Goal: Information Seeking & Learning: Find specific fact

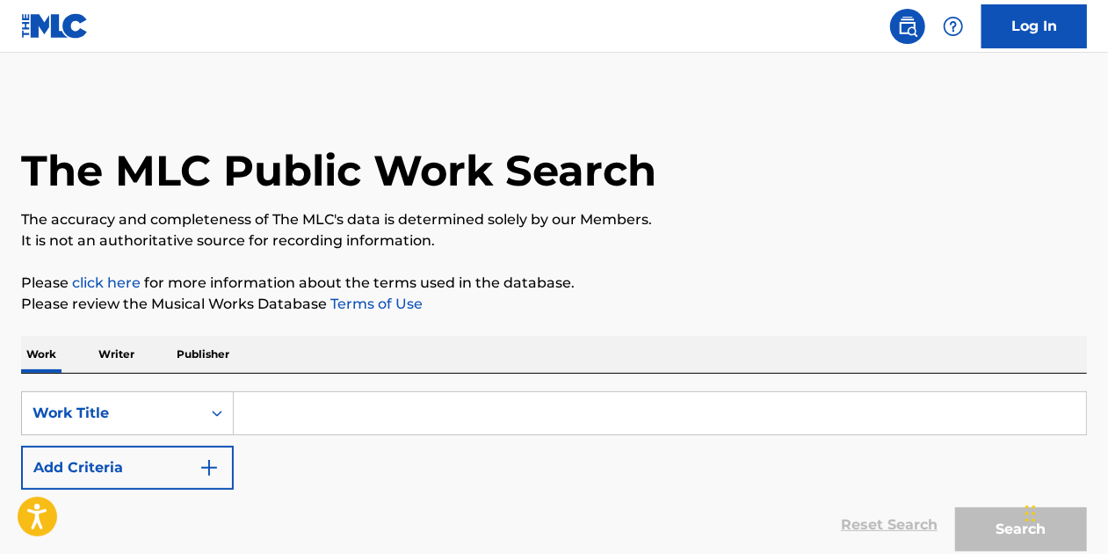
click at [312, 431] on input "Search Form" at bounding box center [660, 413] width 852 height 42
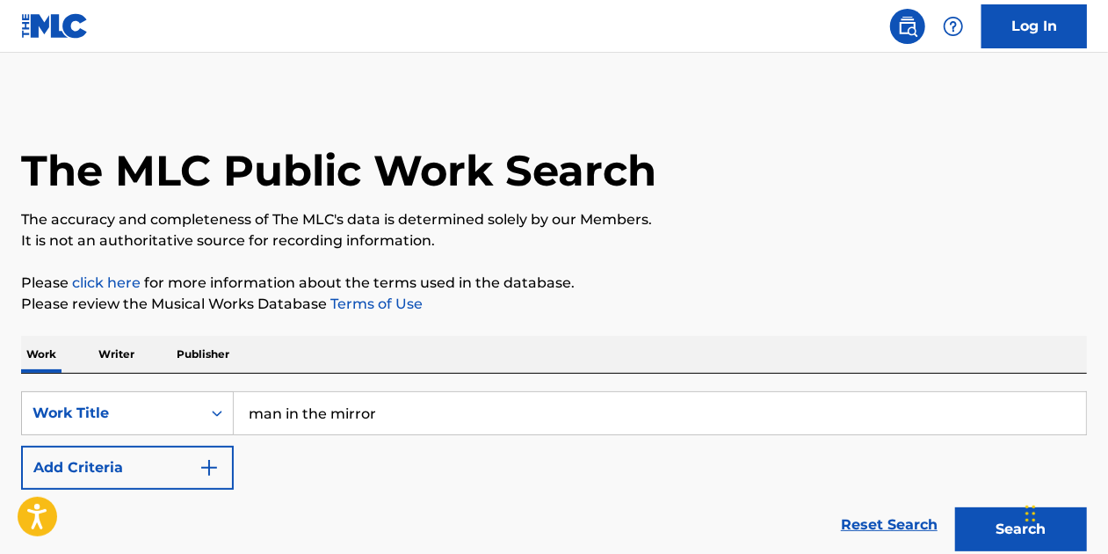
type input "man in the mirror"
click at [955, 507] on button "Search" at bounding box center [1021, 529] width 132 height 44
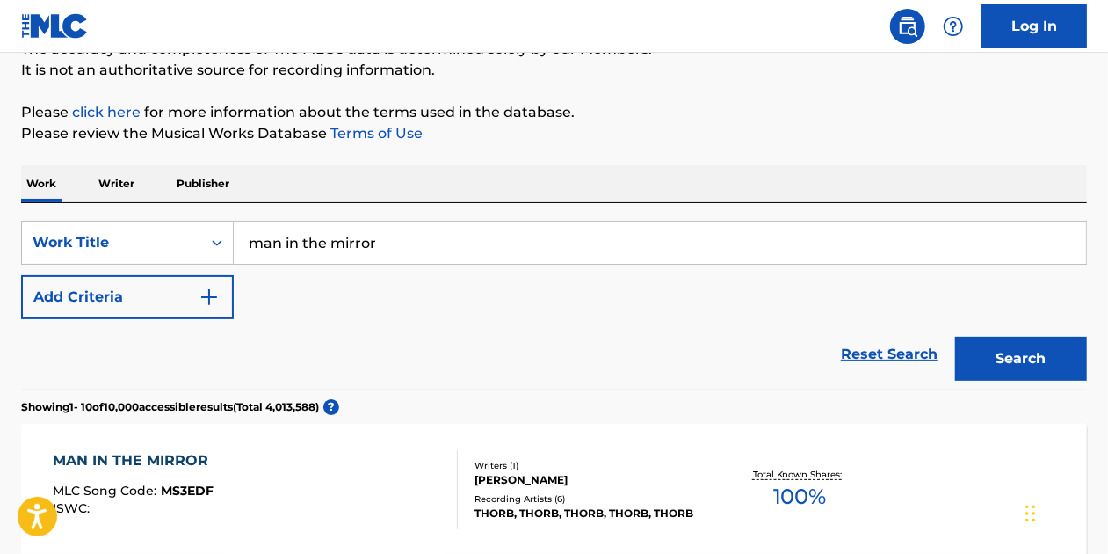
scroll to position [264, 0]
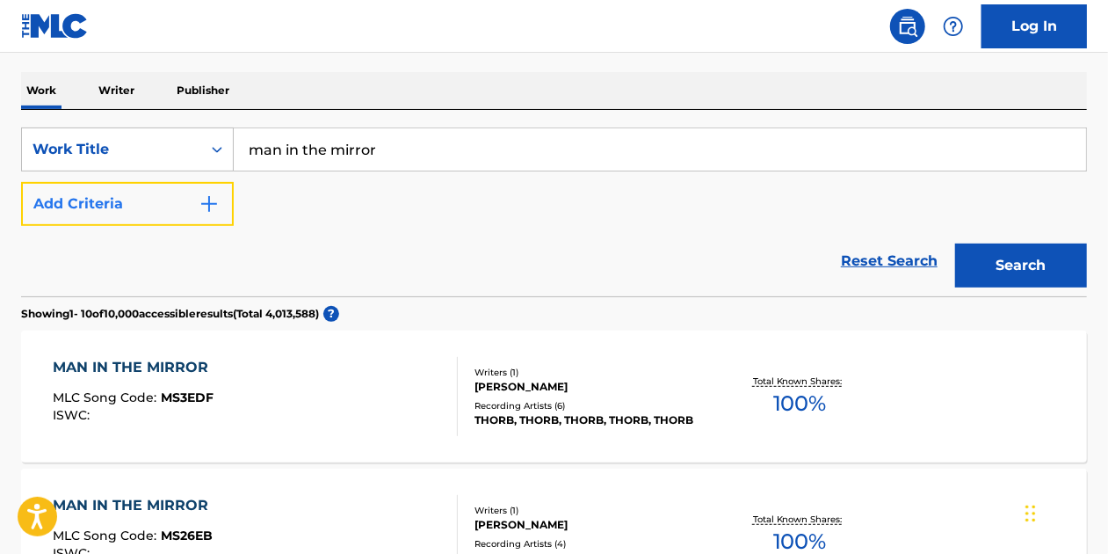
click at [149, 214] on button "Add Criteria" at bounding box center [127, 204] width 213 height 44
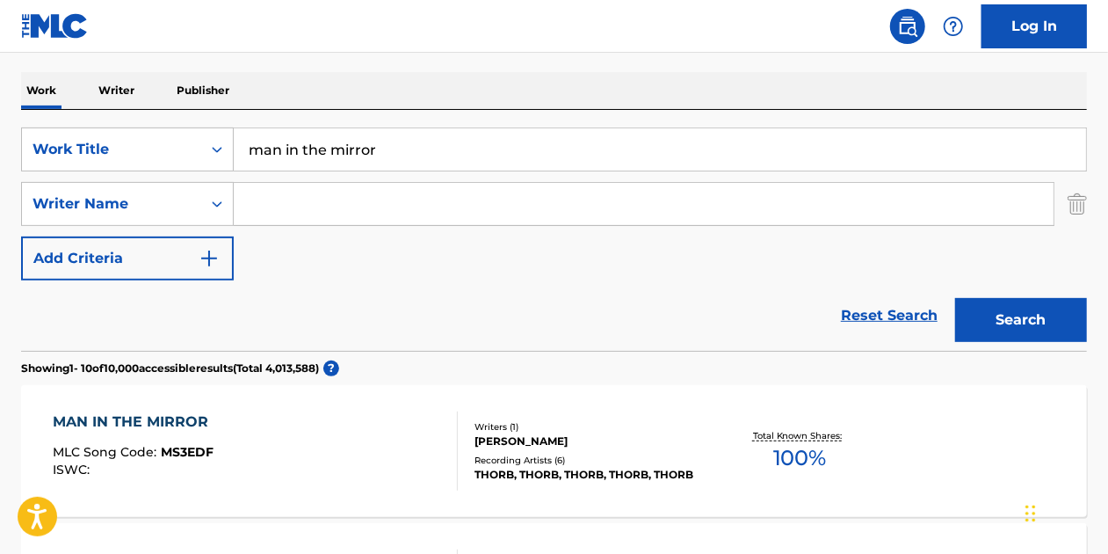
click at [330, 203] on input "Search Form" at bounding box center [644, 204] width 820 height 42
type input "[PERSON_NAME]"
click at [955, 298] on button "Search" at bounding box center [1021, 320] width 132 height 44
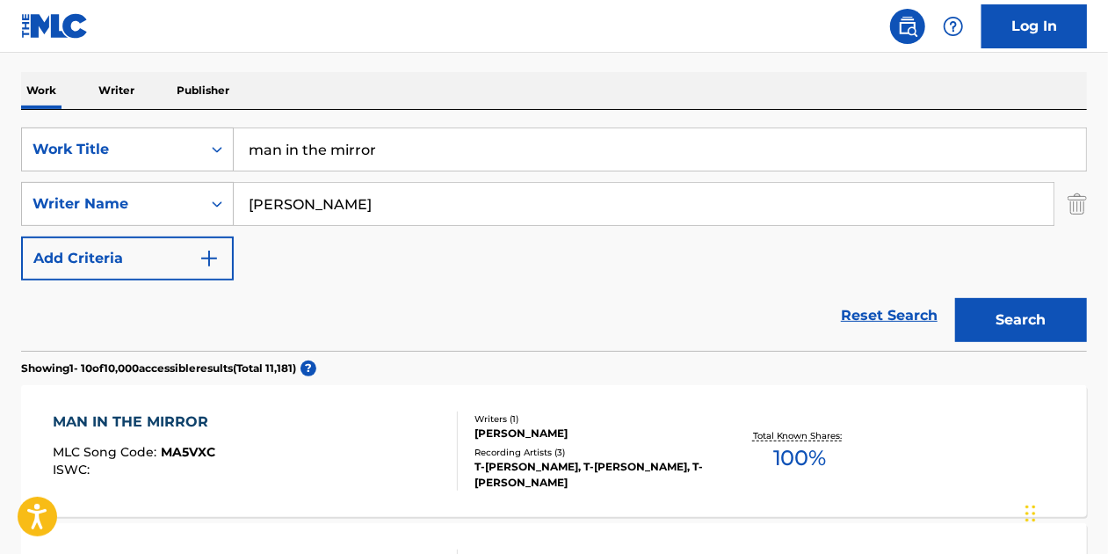
click at [112, 423] on div "MAN IN THE MIRROR" at bounding box center [135, 421] width 164 height 21
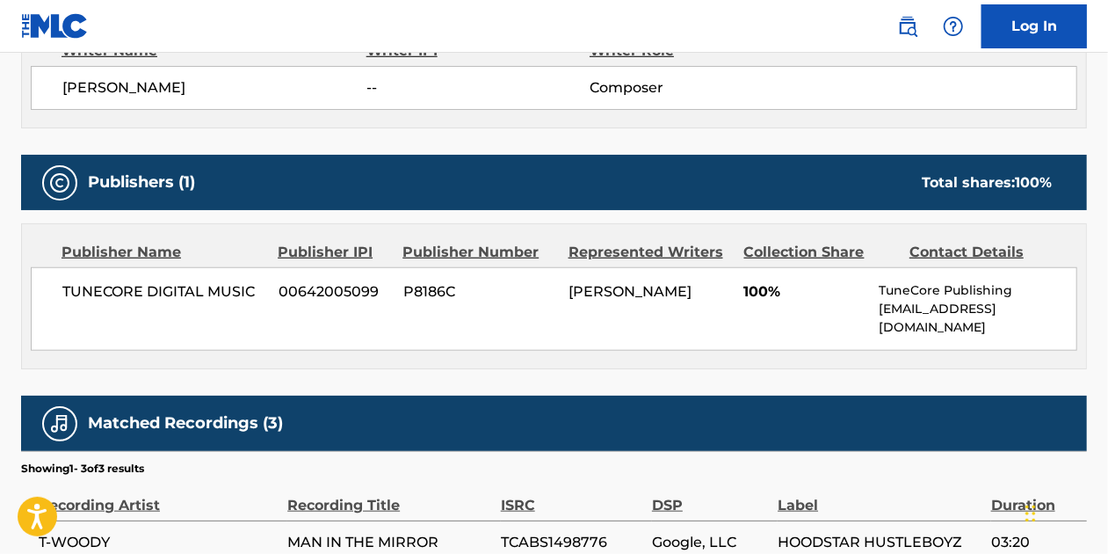
scroll to position [853, 0]
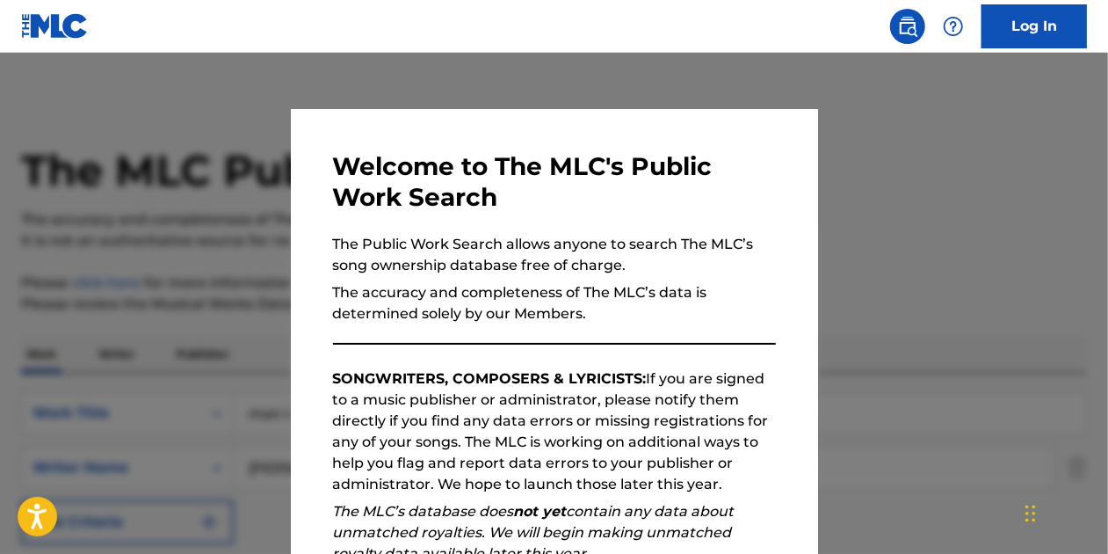
click at [223, 149] on div at bounding box center [554, 330] width 1108 height 554
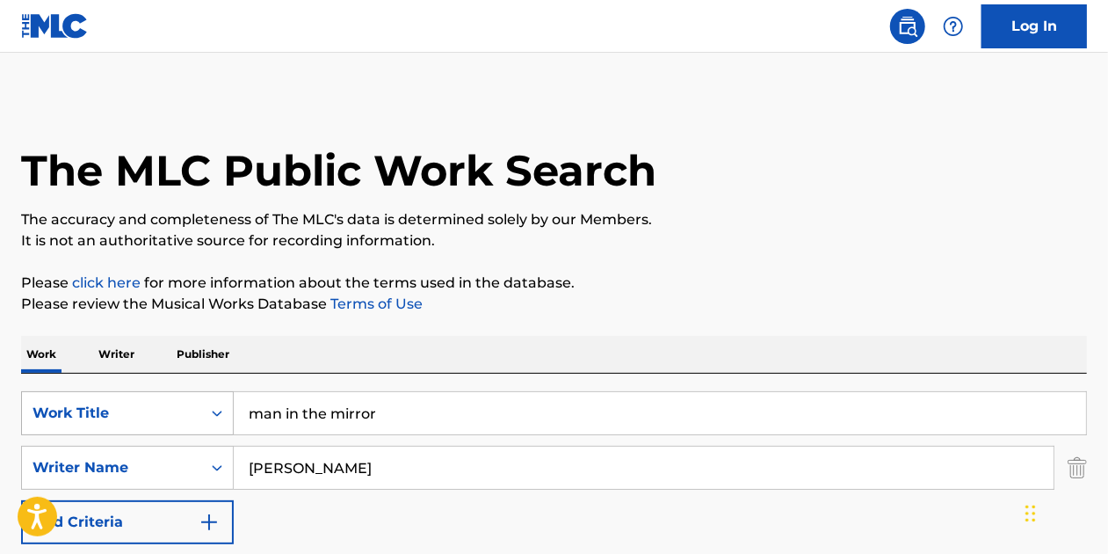
drag, startPoint x: 418, startPoint y: 409, endPoint x: 134, endPoint y: 400, distance: 284.0
click at [134, 400] on div "SearchWithCriteria03ae5238-13f2-4a59-8a4d-f0512b131a90 Work Title man in the mi…" at bounding box center [554, 413] width 1066 height 44
drag, startPoint x: 327, startPoint y: 466, endPoint x: 159, endPoint y: 458, distance: 168.0
click at [159, 458] on div "SearchWithCriteria35515c1f-47a7-4d82-8540-79f34407cee0 Writer Name [PERSON_NAME]" at bounding box center [554, 468] width 1066 height 44
type input "[PERSON_NAME]"
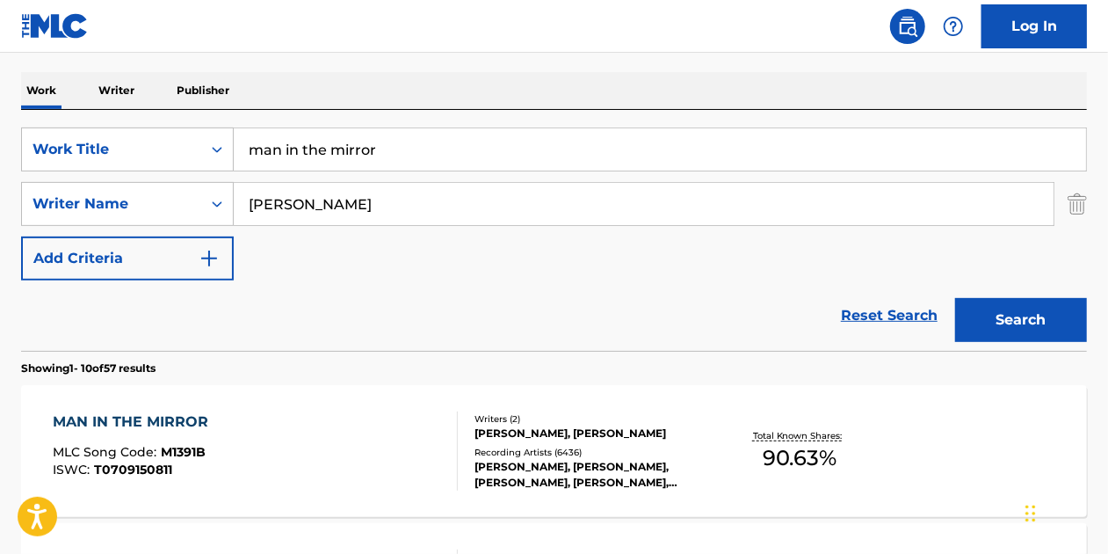
scroll to position [352, 0]
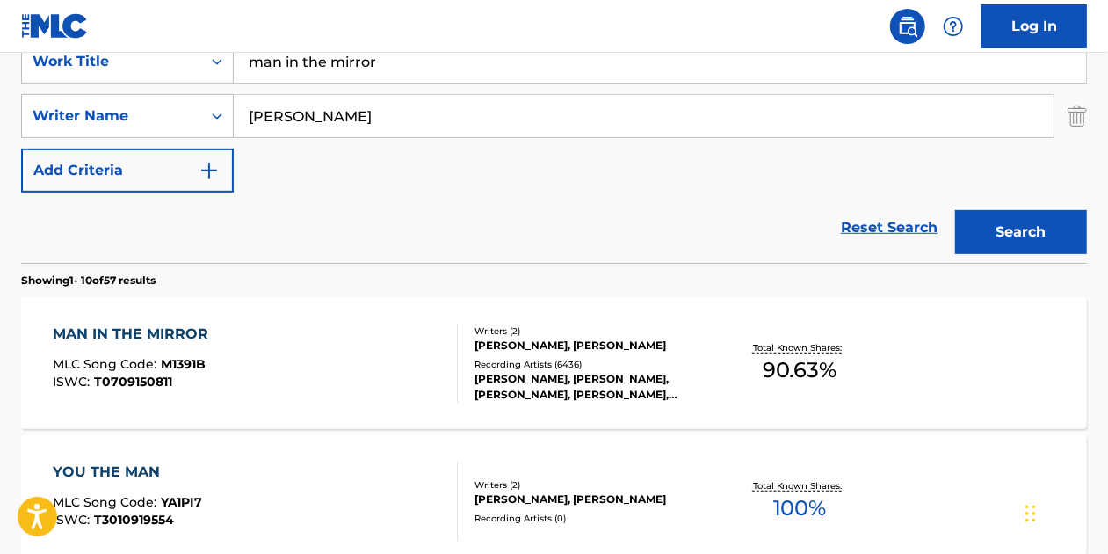
click at [292, 418] on div "MAN IN THE MIRROR MLC Song Code : M1391B ISWC : T0709150811 Writers ( 2 ) [PERS…" at bounding box center [554, 363] width 1066 height 132
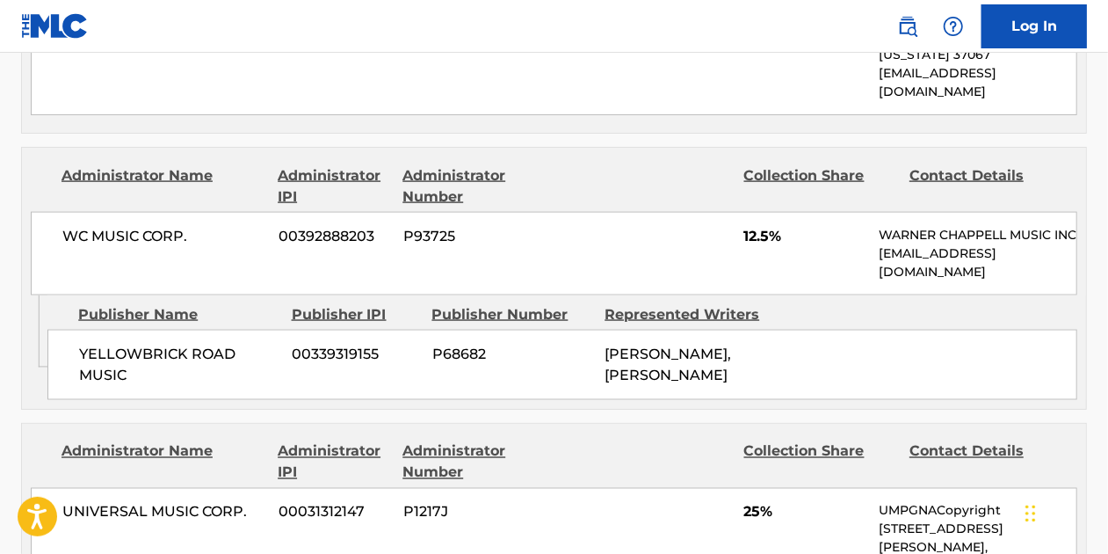
scroll to position [1142, 0]
